Goal: Information Seeking & Learning: Learn about a topic

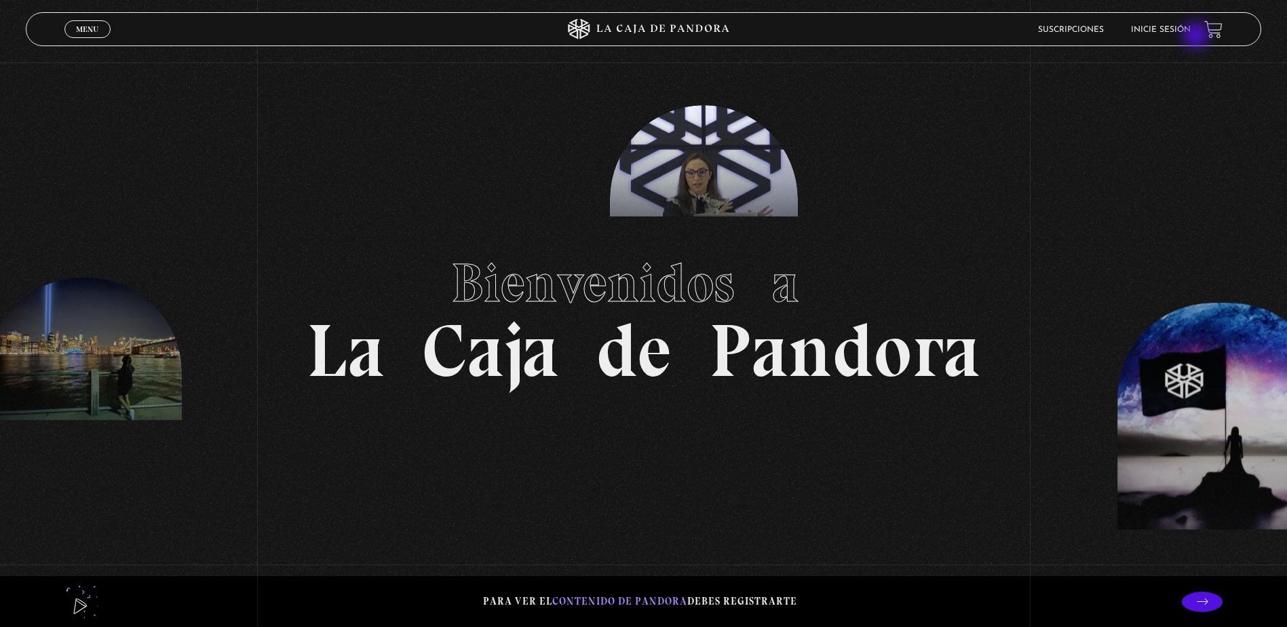
click at [1190, 37] on li "Inicie sesión" at bounding box center [1161, 29] width 60 height 21
click at [1190, 31] on link "Inicie sesión" at bounding box center [1161, 30] width 60 height 8
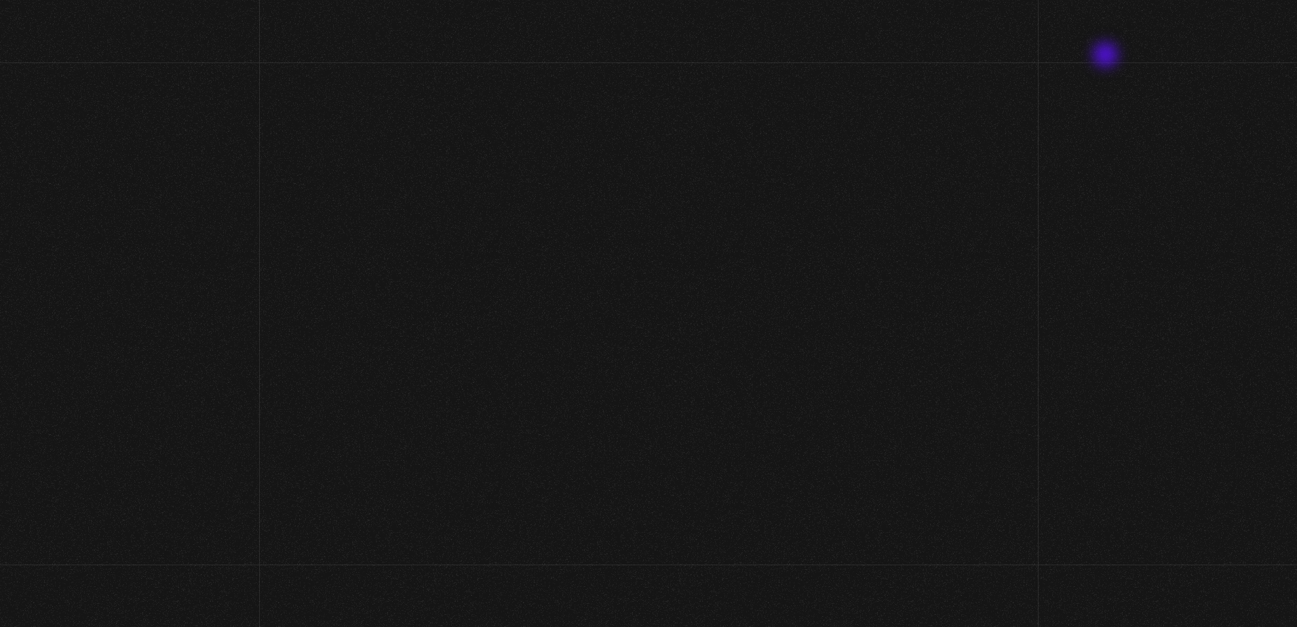
type input "[EMAIL_ADDRESS][DOMAIN_NAME]"
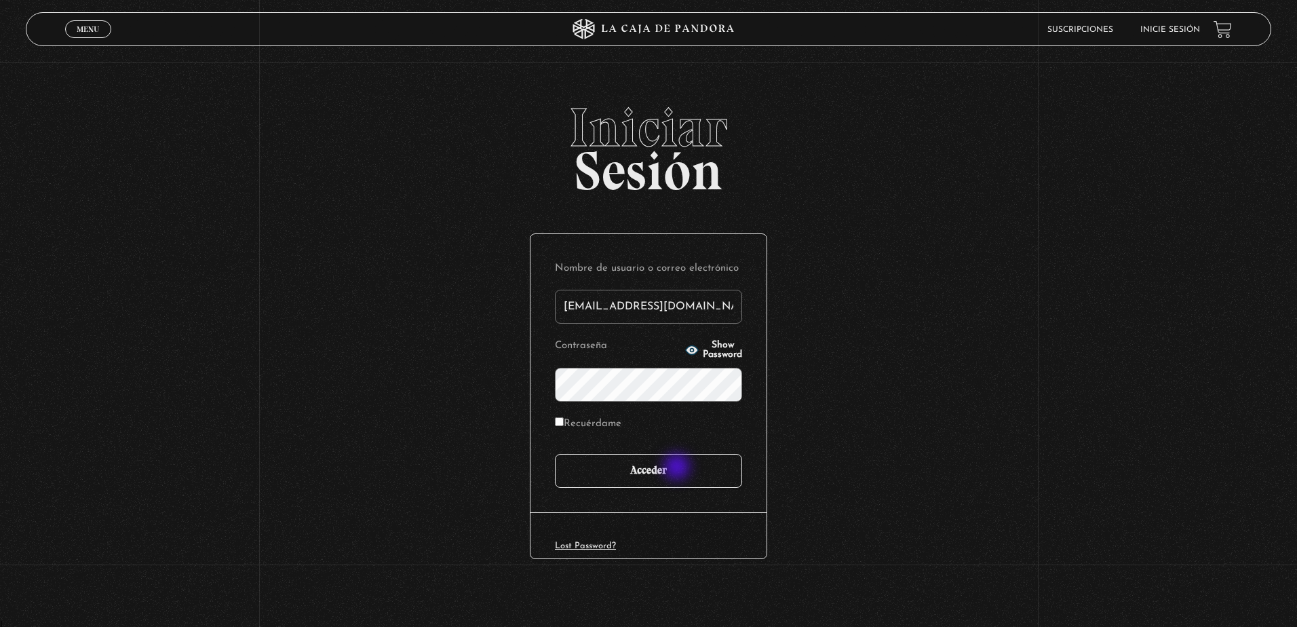
click at [678, 468] on input "Acceder" at bounding box center [648, 471] width 187 height 34
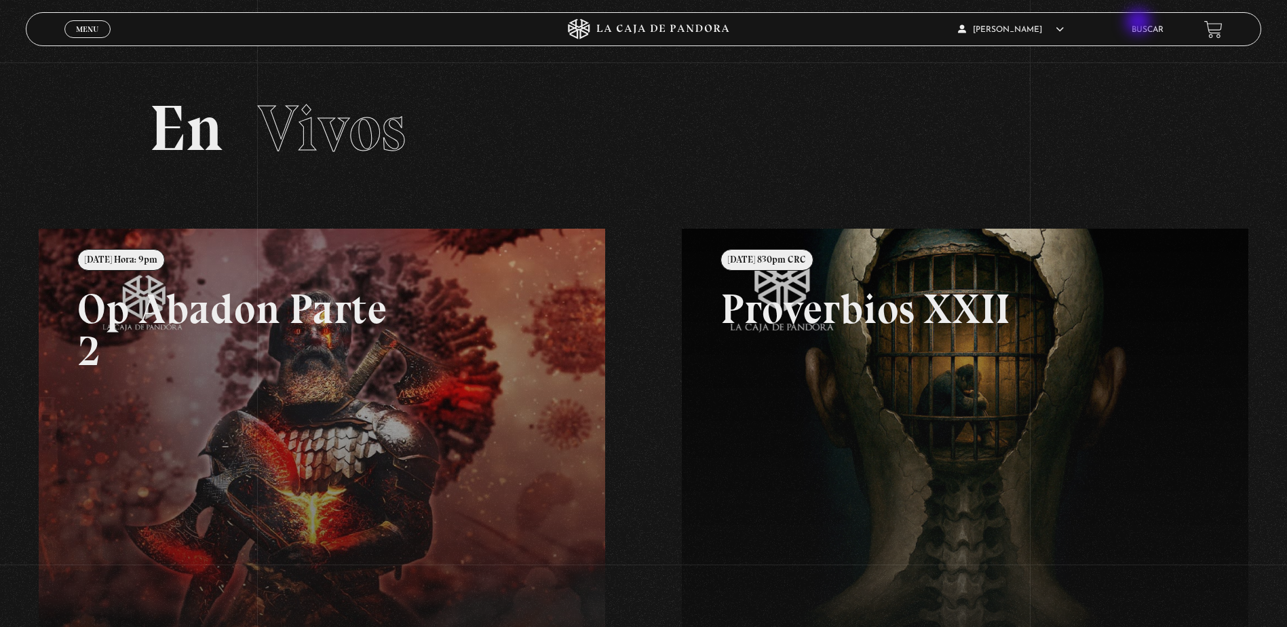
click at [1139, 23] on div "Steven Eduardo Calderon Diaz En vivos Pandora Centinelas Mi cuenta Salir Buscar" at bounding box center [1029, 30] width 386 height 32
click at [1150, 26] on link "Buscar" at bounding box center [1147, 30] width 32 height 8
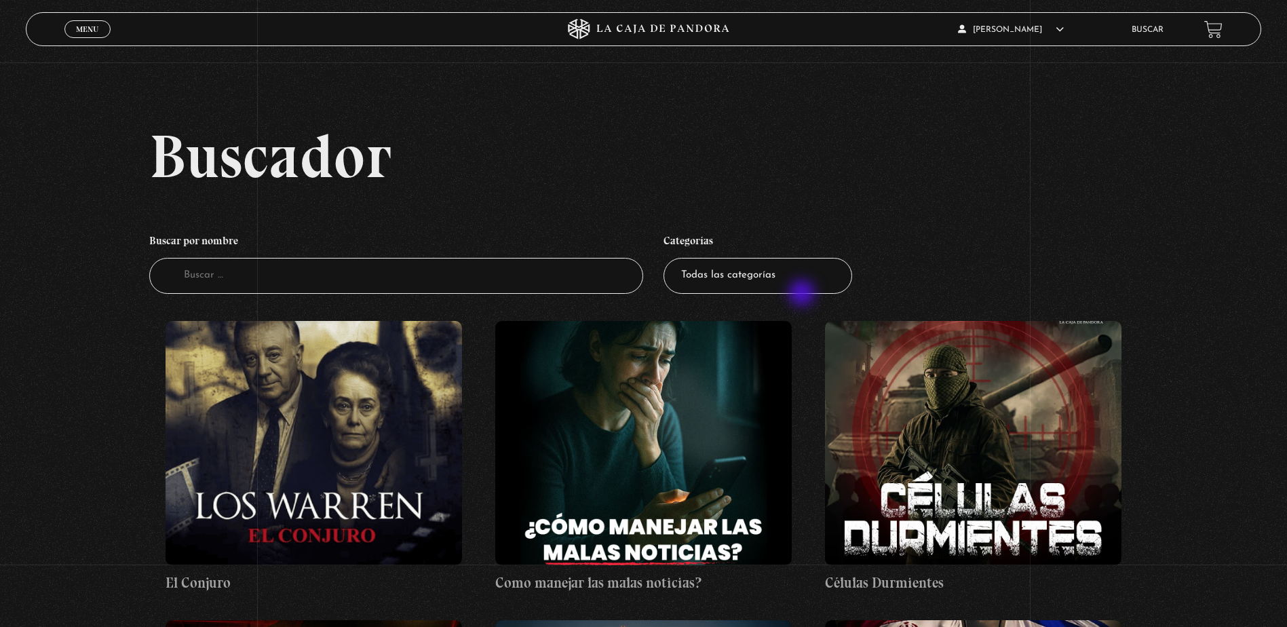
click at [807, 294] on li "Categorías Todas las categorías 11:11 Humanitario (1) Amo los Lunes (2) Análisi…" at bounding box center [757, 260] width 189 height 80
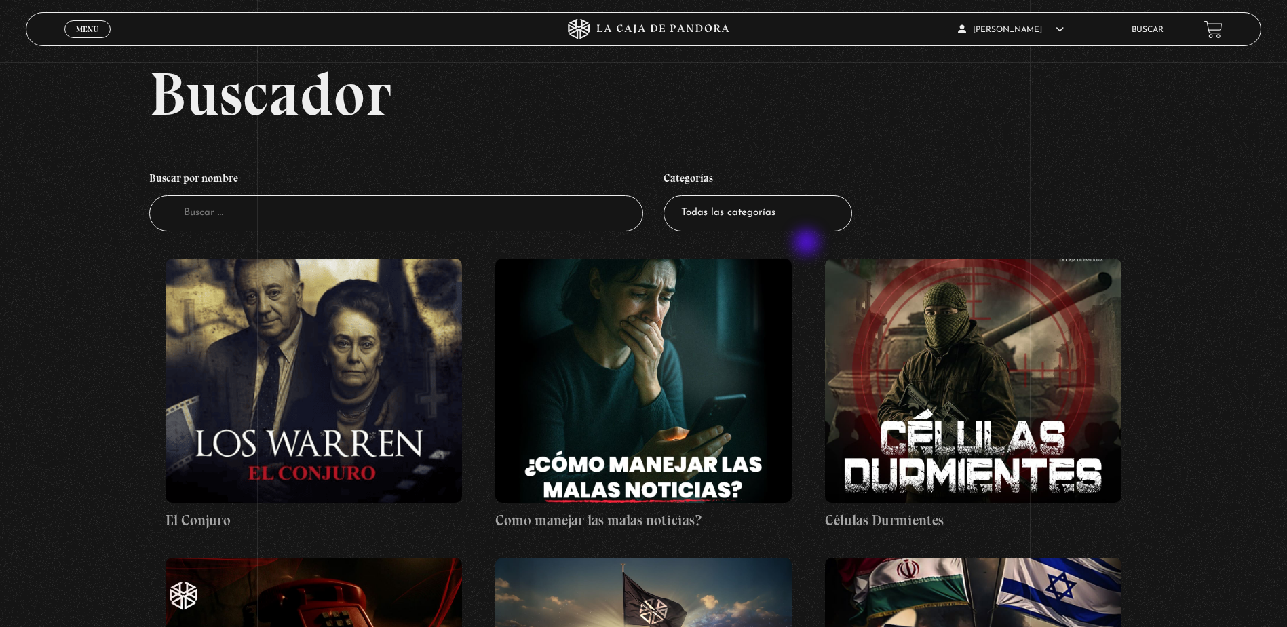
scroll to position [68, 0]
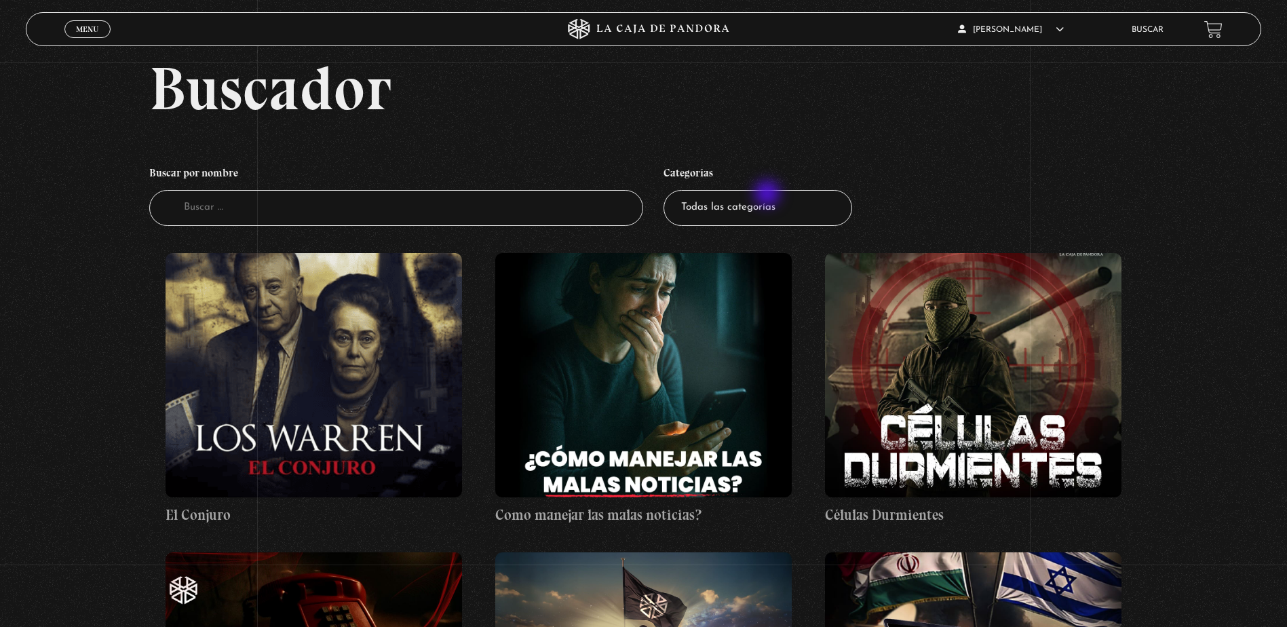
drag, startPoint x: 767, startPoint y: 195, endPoint x: 762, endPoint y: 214, distance: 19.8
click at [766, 196] on select "Todas las categorías 11:11 Humanitario (1) Amo los Lunes (2) Análisis de series…" at bounding box center [757, 208] width 189 height 36
select select "entrevistas"
click at [668, 190] on select "Todas las categorías 11:11 Humanitario (1) Amo los [DATE] (2) Análisis de serie…" at bounding box center [757, 208] width 189 height 36
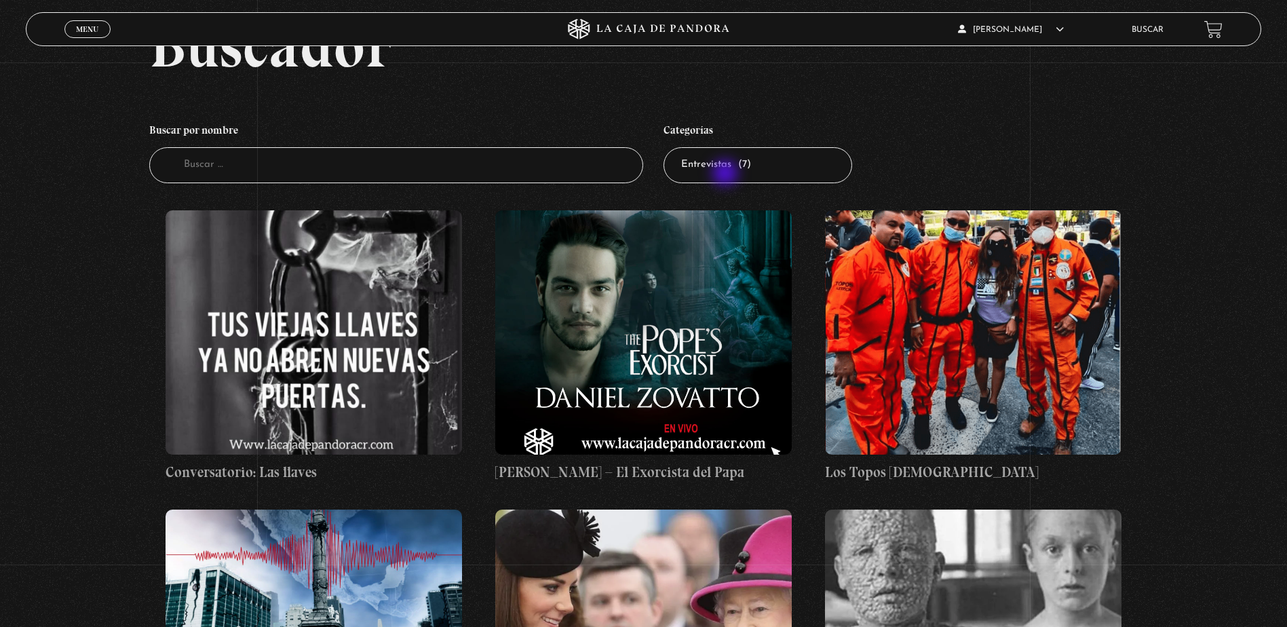
scroll to position [68, 0]
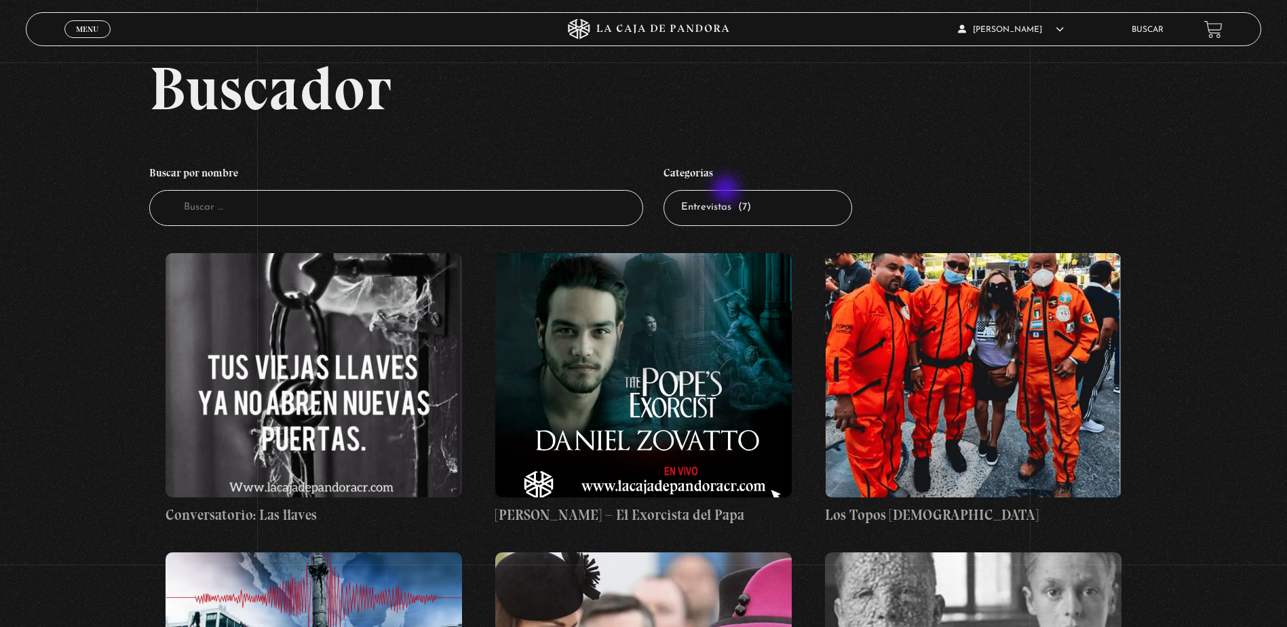
click at [722, 201] on select "Todas las categorías 11:11 Humanitario (1) Amo los [DATE] (2) Análisis de serie…" at bounding box center [757, 208] width 189 height 36
select select "series-y-peliculas"
click at [668, 190] on select "Todas las categorías 11:11 Humanitario (1) Amo los [DATE] (2) Análisis de serie…" at bounding box center [757, 208] width 189 height 36
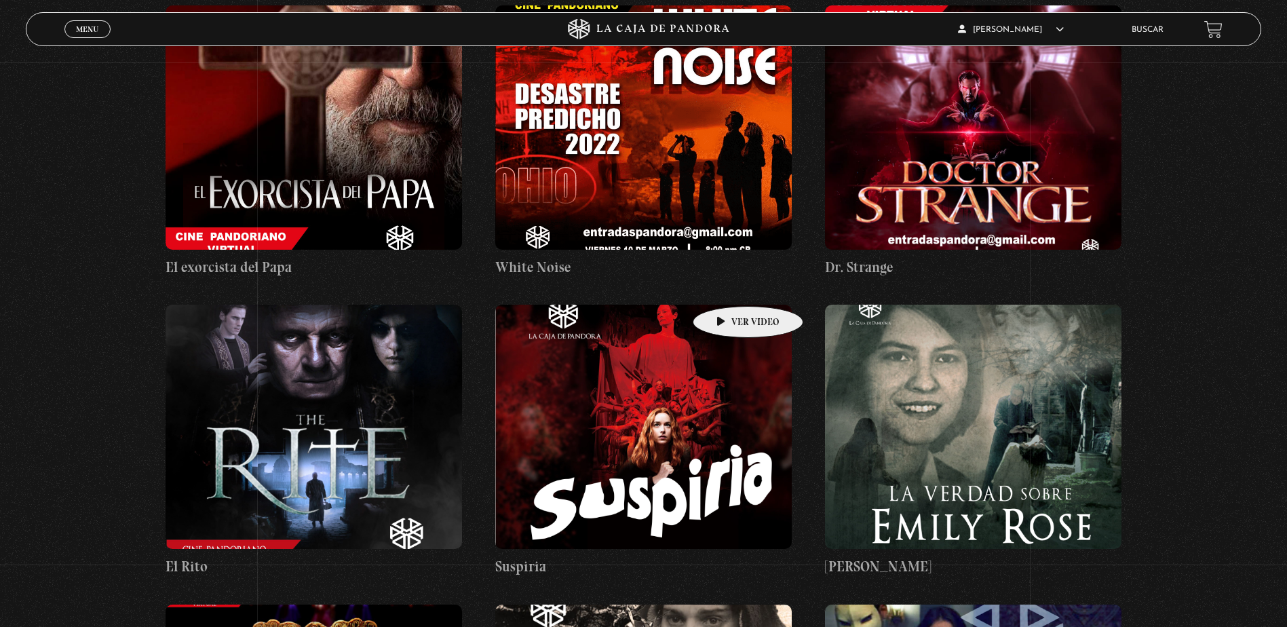
scroll to position [950, 0]
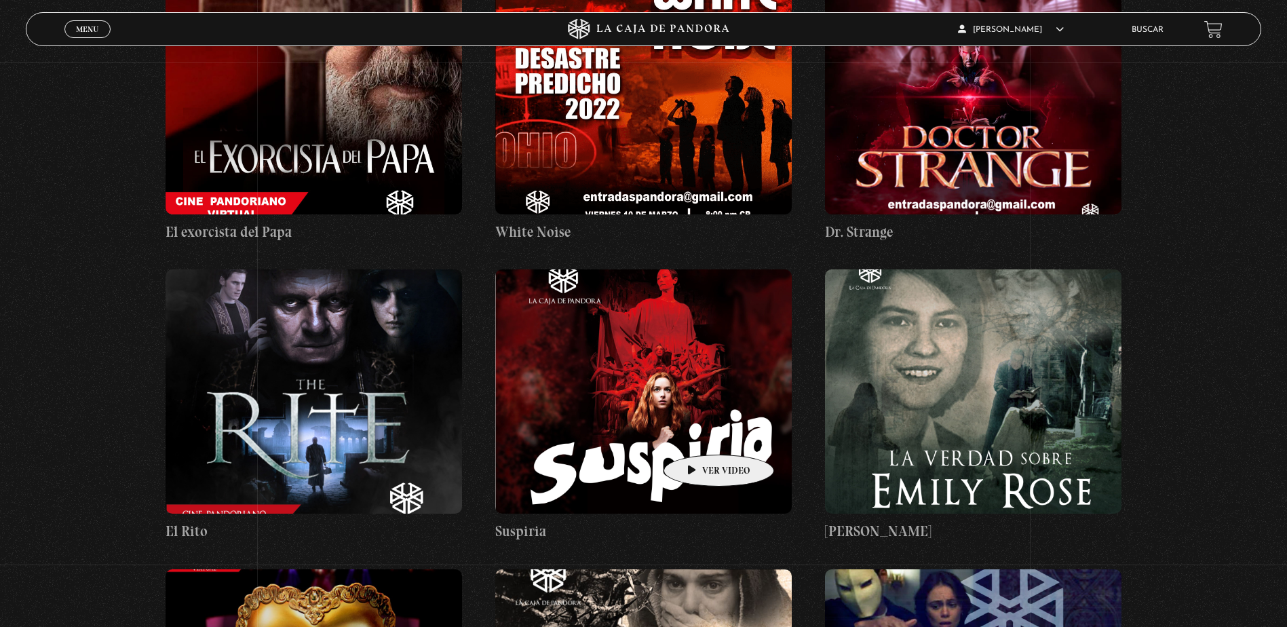
click at [697, 433] on figure at bounding box center [643, 391] width 296 height 244
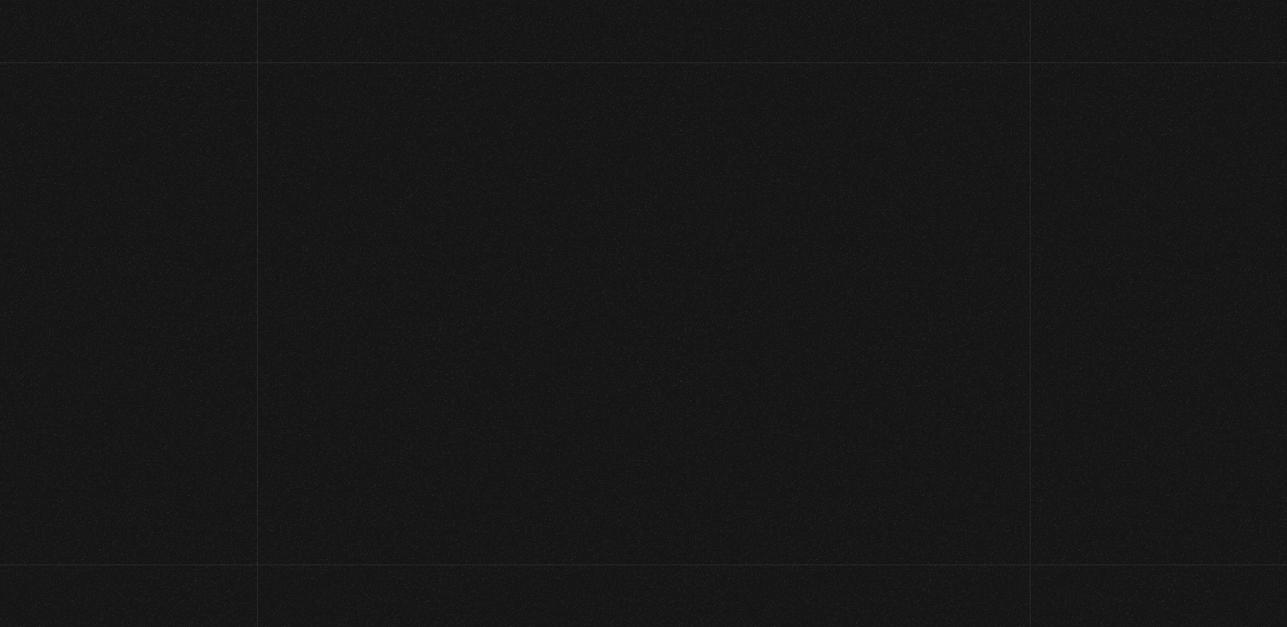
scroll to position [950, 0]
